Goal: Task Accomplishment & Management: Complete application form

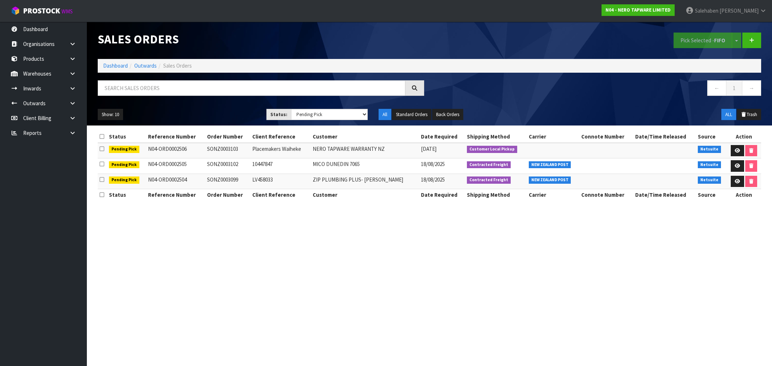
select select "string:3"
click at [110, 67] on link "Dashboard" at bounding box center [115, 65] width 25 height 7
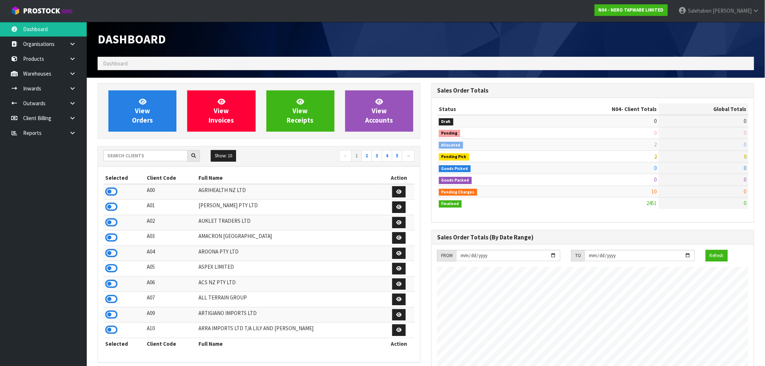
scroll to position [548, 334]
click at [138, 157] on input "text" at bounding box center [145, 155] width 84 height 11
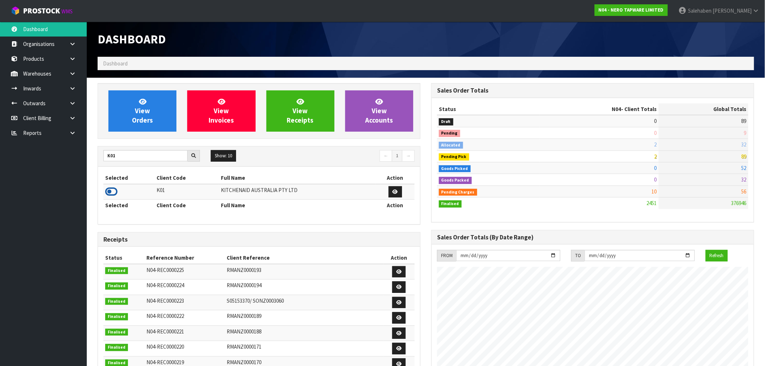
click at [110, 193] on icon at bounding box center [111, 191] width 12 height 11
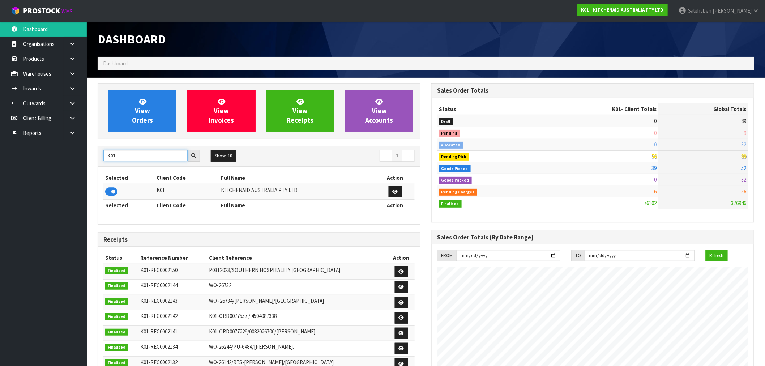
drag, startPoint x: 117, startPoint y: 156, endPoint x: 95, endPoint y: 160, distance: 22.4
click at [95, 160] on div "View Orders View Invoices View Receipts View Accounts K01 Show: 10 5 10 25 50 ←…" at bounding box center [259, 295] width 334 height 424
type input "DATS"
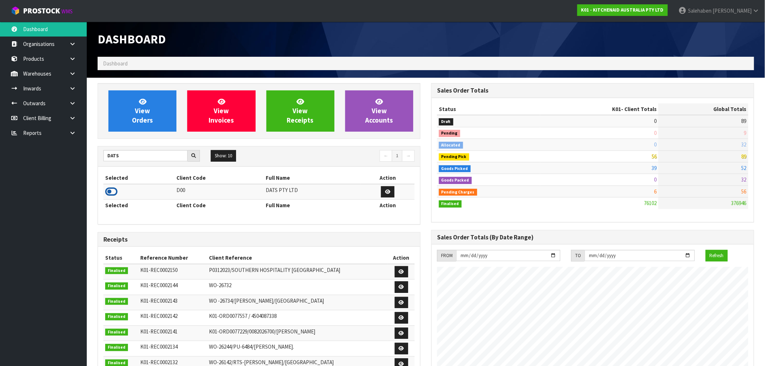
click at [110, 191] on icon at bounding box center [111, 191] width 12 height 11
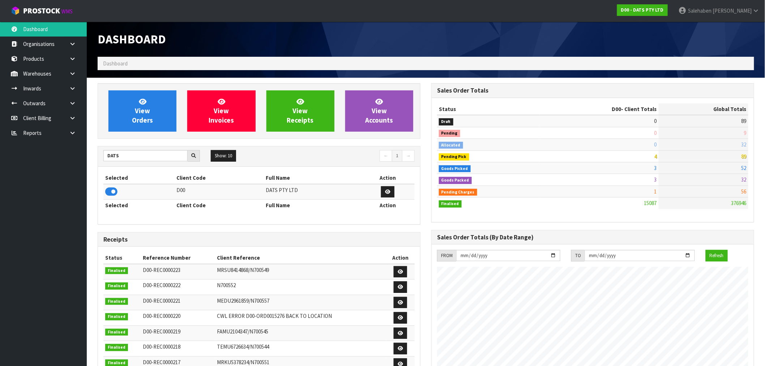
click at [143, 132] on div "View Orders View Invoices View Receipts View Accounts" at bounding box center [259, 111] width 323 height 56
click at [149, 116] on span "View Orders" at bounding box center [142, 110] width 21 height 27
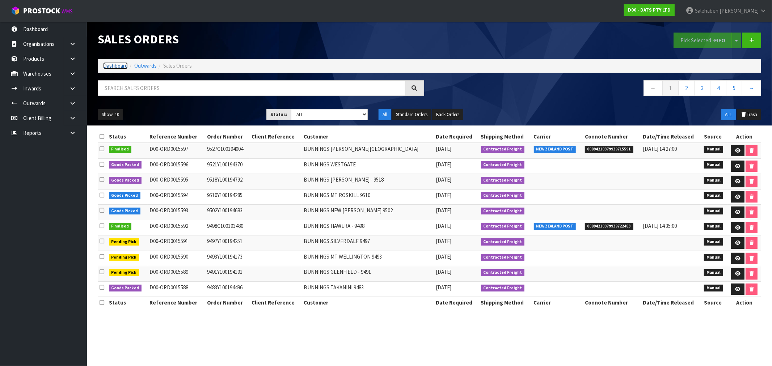
click at [107, 67] on link "Dashboard" at bounding box center [115, 65] width 25 height 7
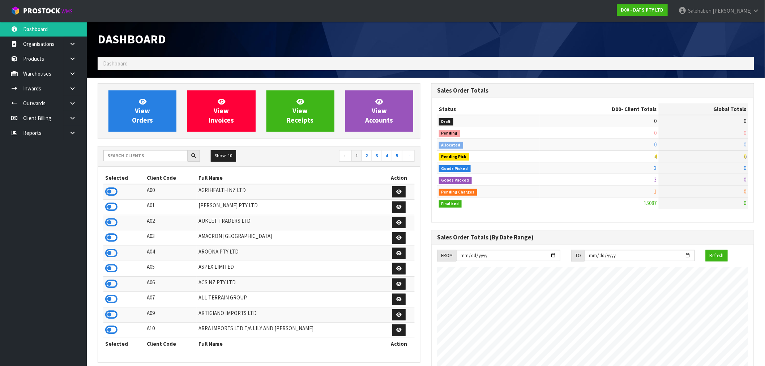
scroll to position [548, 334]
click at [146, 111] on span "View Orders" at bounding box center [142, 110] width 21 height 27
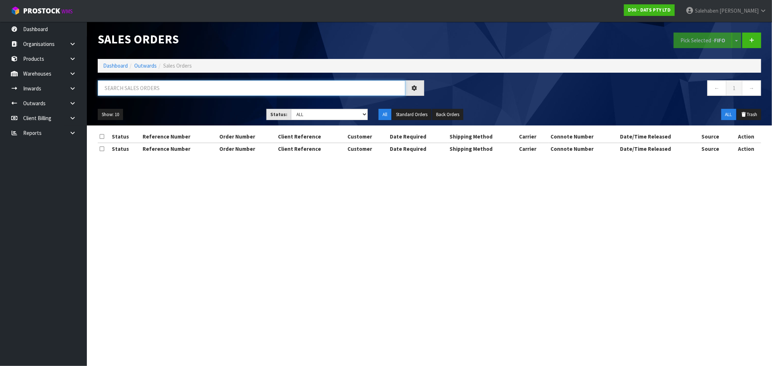
click at [164, 92] on input "text" at bounding box center [251, 88] width 307 height 16
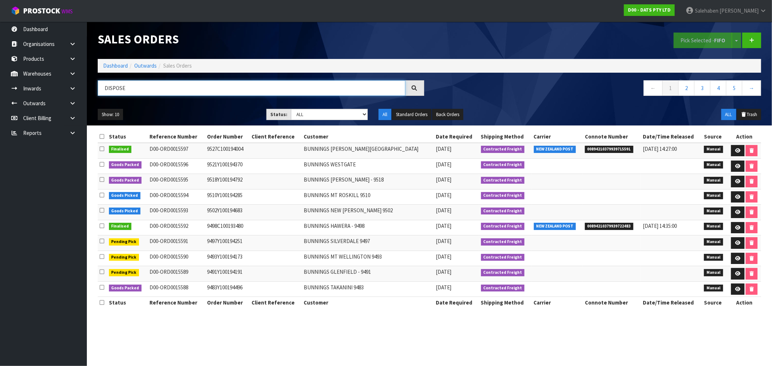
type input "DISPOSE"
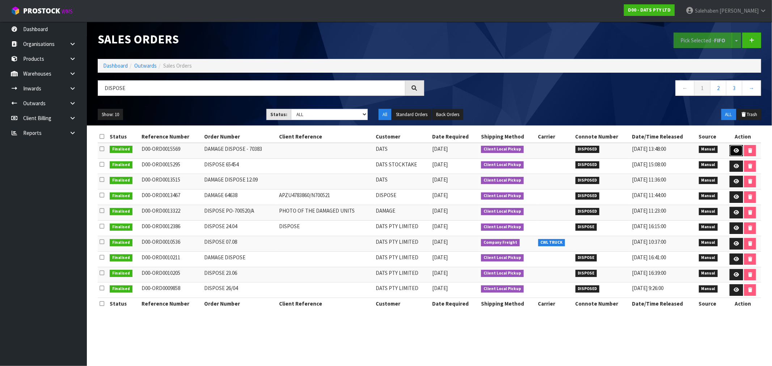
click at [736, 151] on icon at bounding box center [735, 150] width 5 height 5
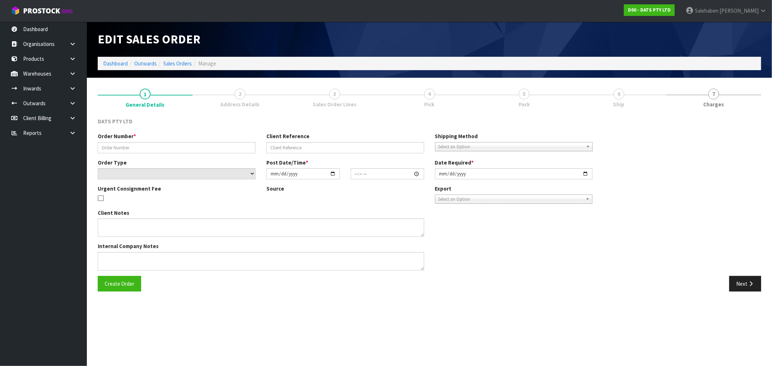
type input "DAMAGE DISPOSE - 70383"
select select "number:0"
type input "2025-08-13"
type input "10:21:00.000"
type input "2025-08-13"
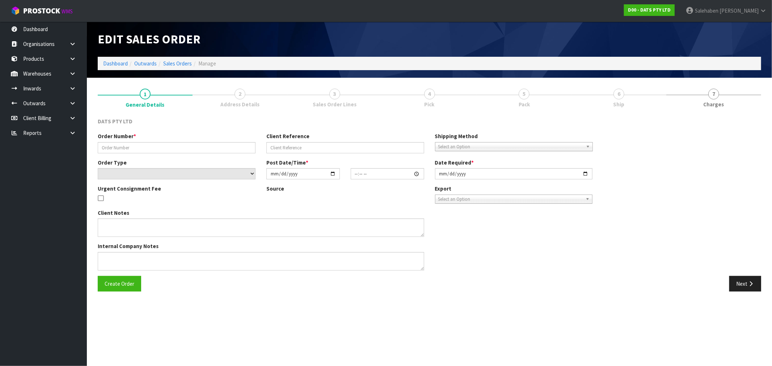
type textarea "CLIENT ADVISED 12.08.2025 - PLEASE DISPOSE OF DAMAGED STOCK."
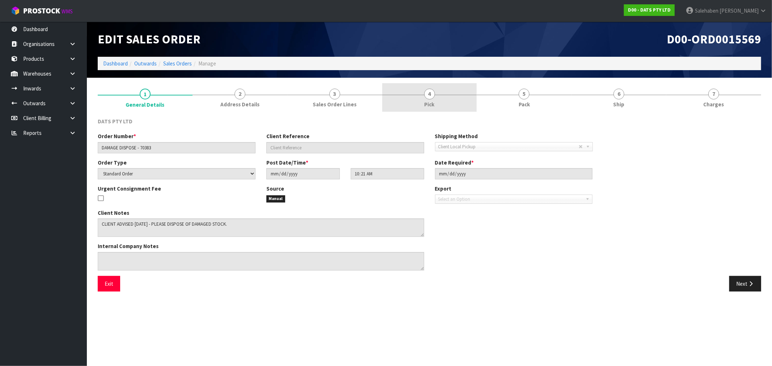
click at [429, 97] on span "4" at bounding box center [429, 94] width 11 height 11
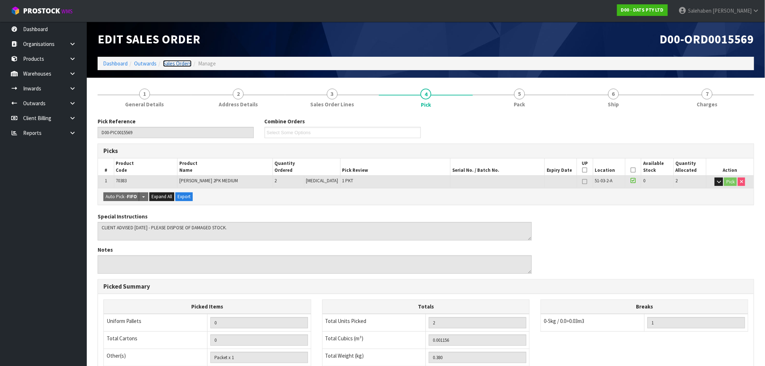
click at [181, 64] on link "Sales Orders" at bounding box center [177, 63] width 29 height 7
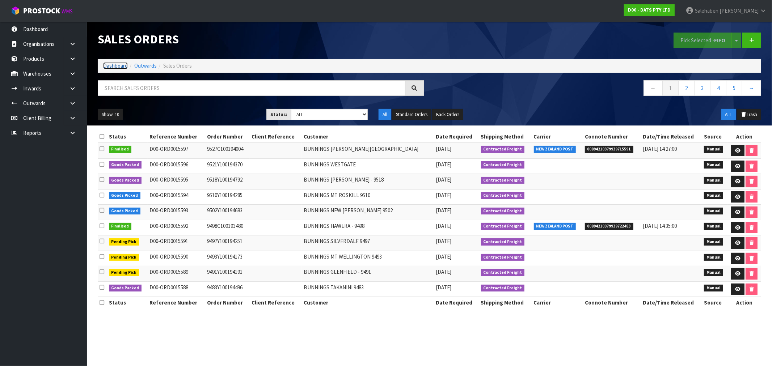
click at [120, 68] on link "Dashboard" at bounding box center [115, 65] width 25 height 7
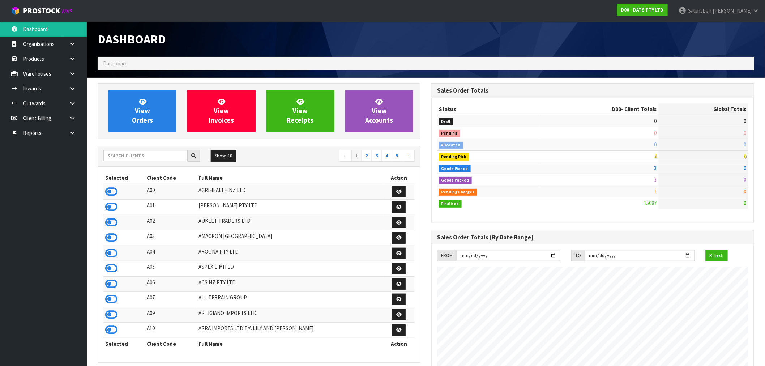
scroll to position [548, 334]
click at [120, 158] on input "text" at bounding box center [145, 155] width 84 height 11
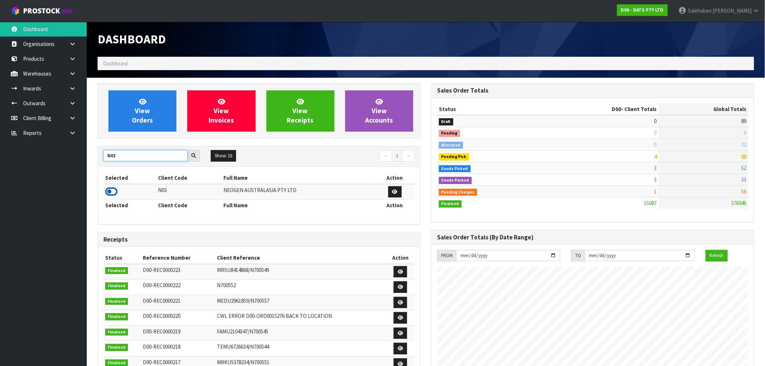
type input "N03"
click at [114, 190] on icon at bounding box center [111, 191] width 12 height 11
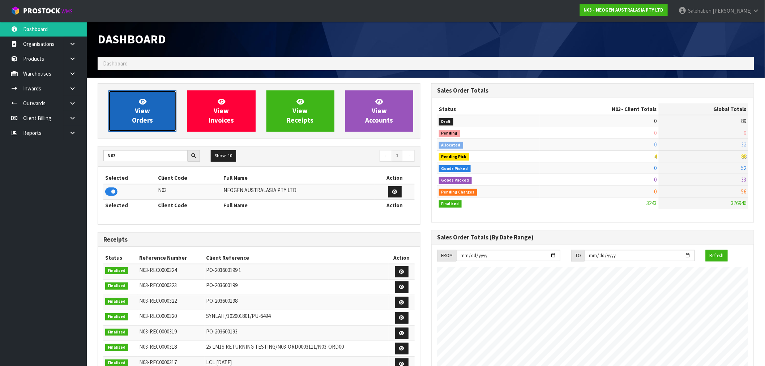
click at [146, 102] on icon at bounding box center [143, 101] width 8 height 7
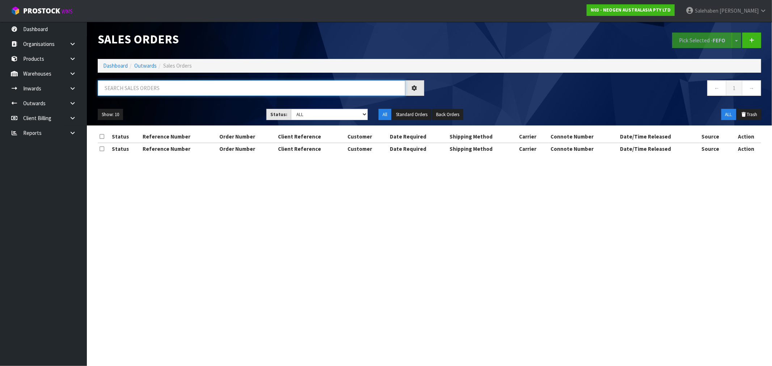
click at [160, 91] on input "text" at bounding box center [251, 88] width 307 height 16
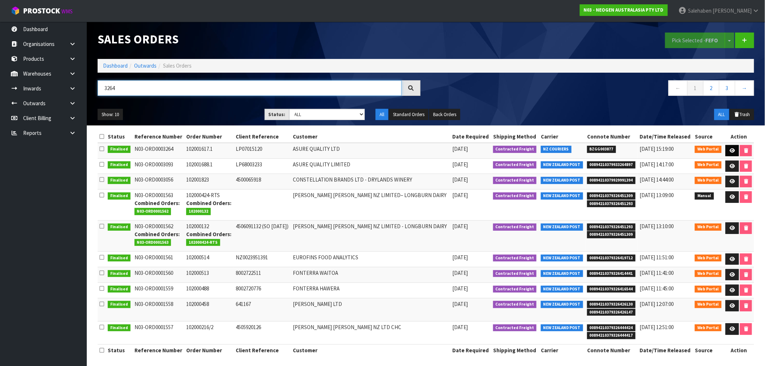
type input "3264"
click at [731, 147] on link at bounding box center [732, 151] width 13 height 12
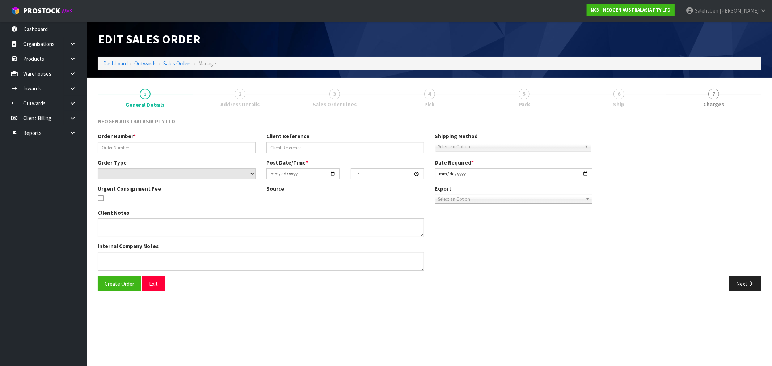
type input "102001617.1"
type input "LP07015120"
select select "number:0"
type input "2025-08-13"
type input "09:38:00.000"
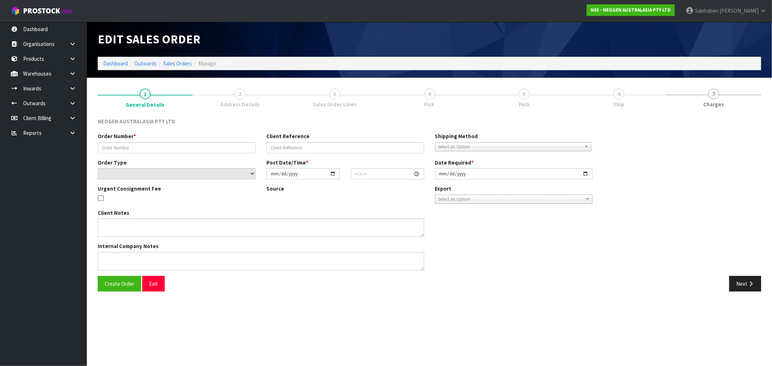
type input "2025-08-13"
type textarea "ATTN: PURCHASING"
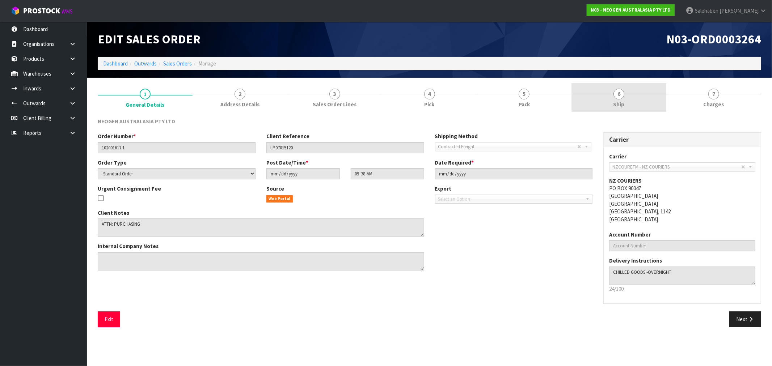
click at [621, 97] on span "6" at bounding box center [618, 94] width 11 height 11
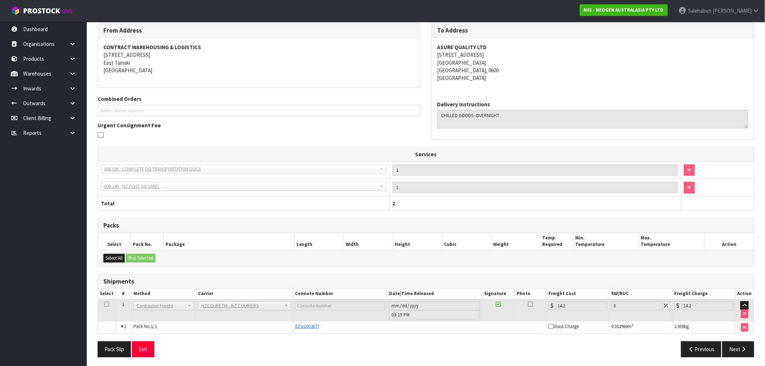
scroll to position [97, 0]
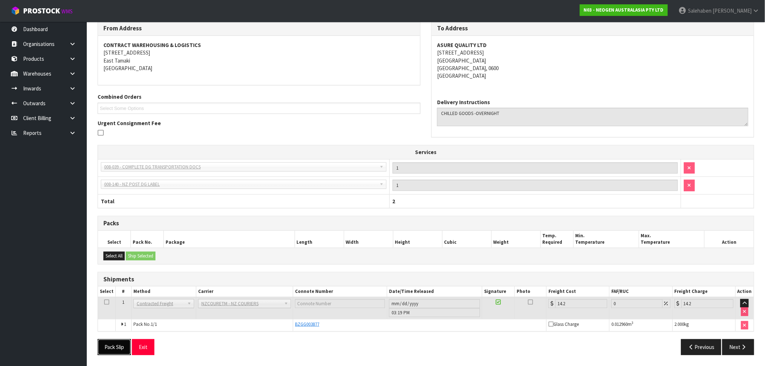
click at [122, 349] on button "Pack Slip" at bounding box center [114, 347] width 33 height 16
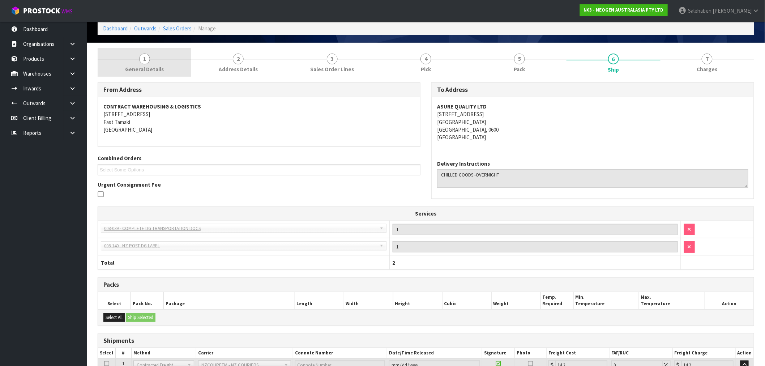
scroll to position [0, 0]
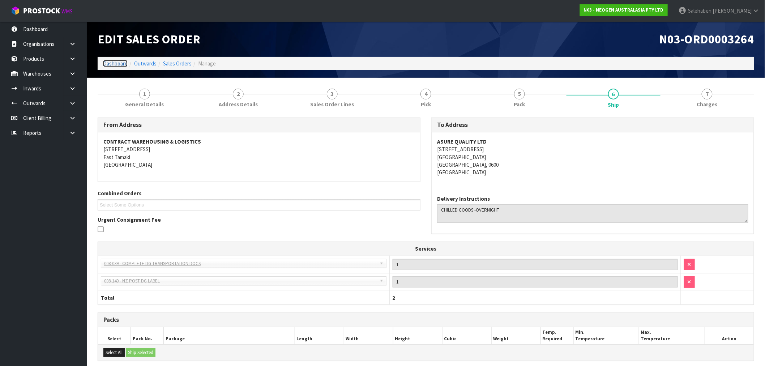
click at [112, 60] on link "Dashboard" at bounding box center [115, 63] width 25 height 7
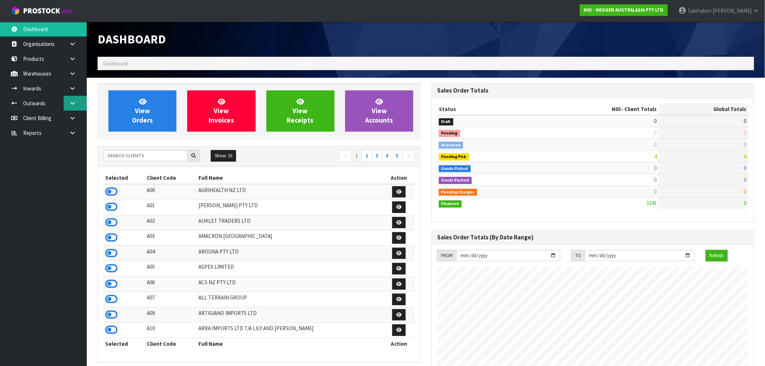
scroll to position [548, 334]
click at [172, 156] on input "text" at bounding box center [145, 155] width 84 height 11
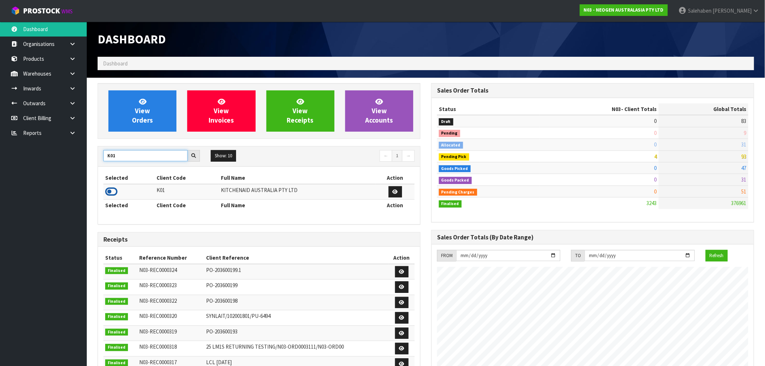
type input "K01"
click at [108, 196] on icon at bounding box center [111, 191] width 12 height 11
